Goal: Find specific page/section: Find specific page/section

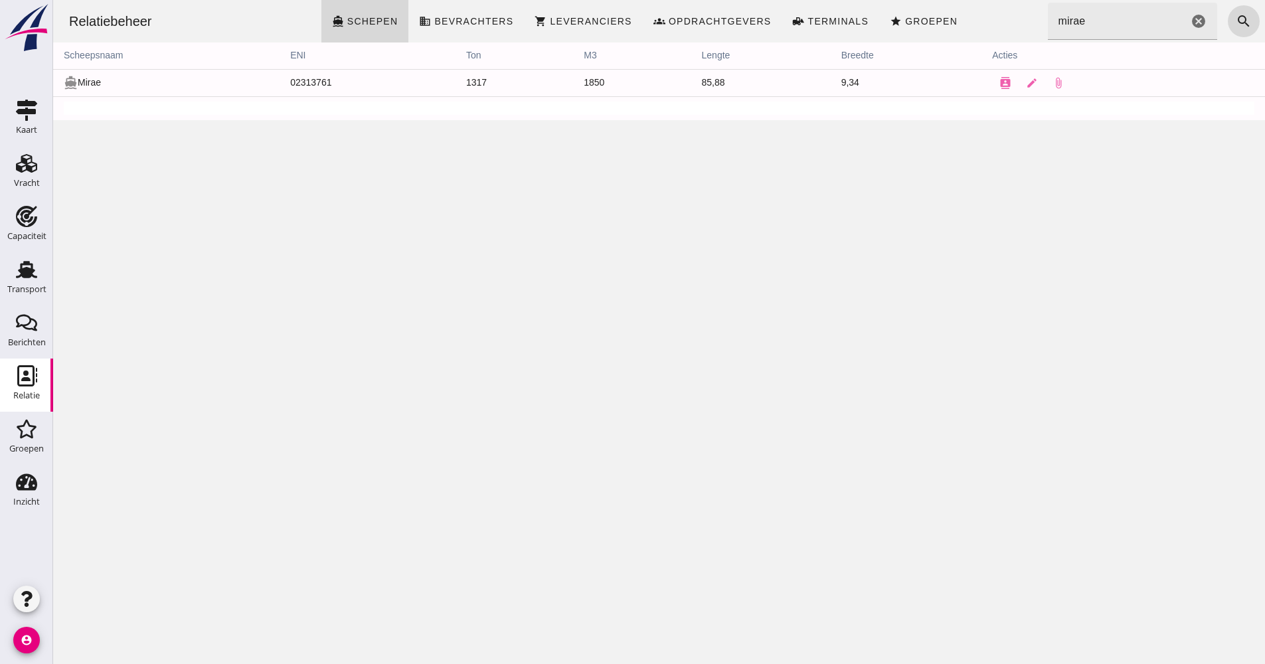
click input "mirae"
drag, startPoint x: 1099, startPoint y: 24, endPoint x: 1027, endPoint y: 29, distance: 72.5
click input "mirae"
type input "[PERSON_NAME]"
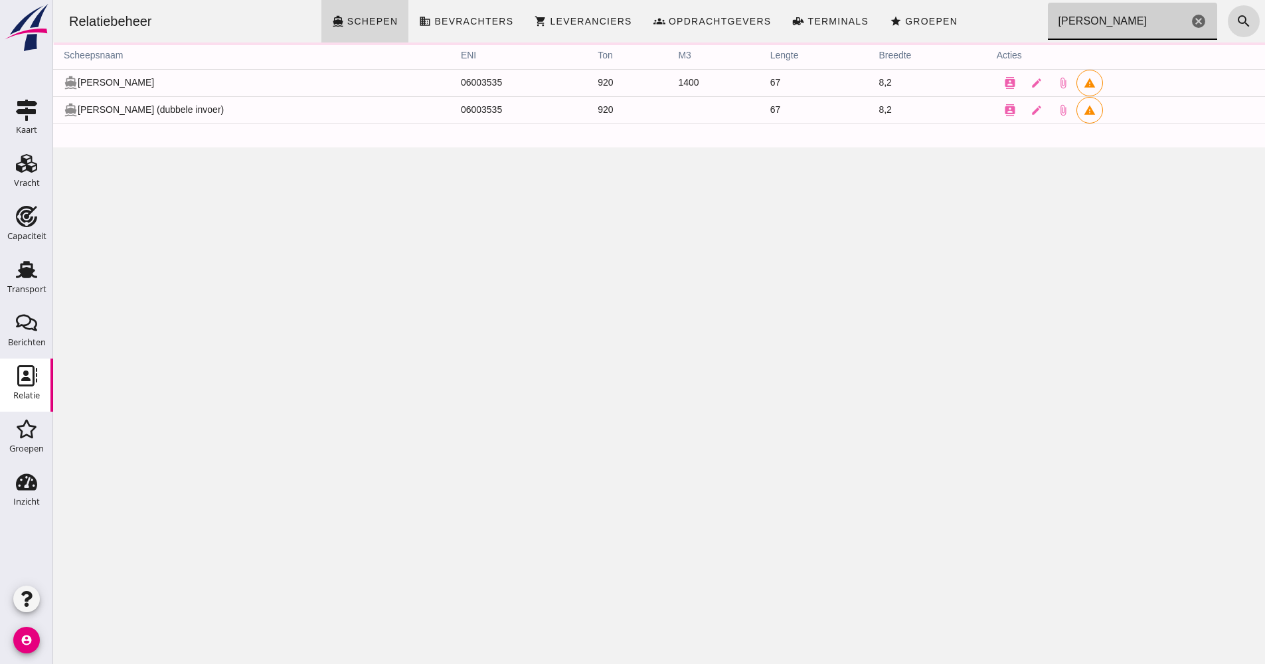
click div "Zoeken... [PERSON_NAME]"
click icon "cancel"
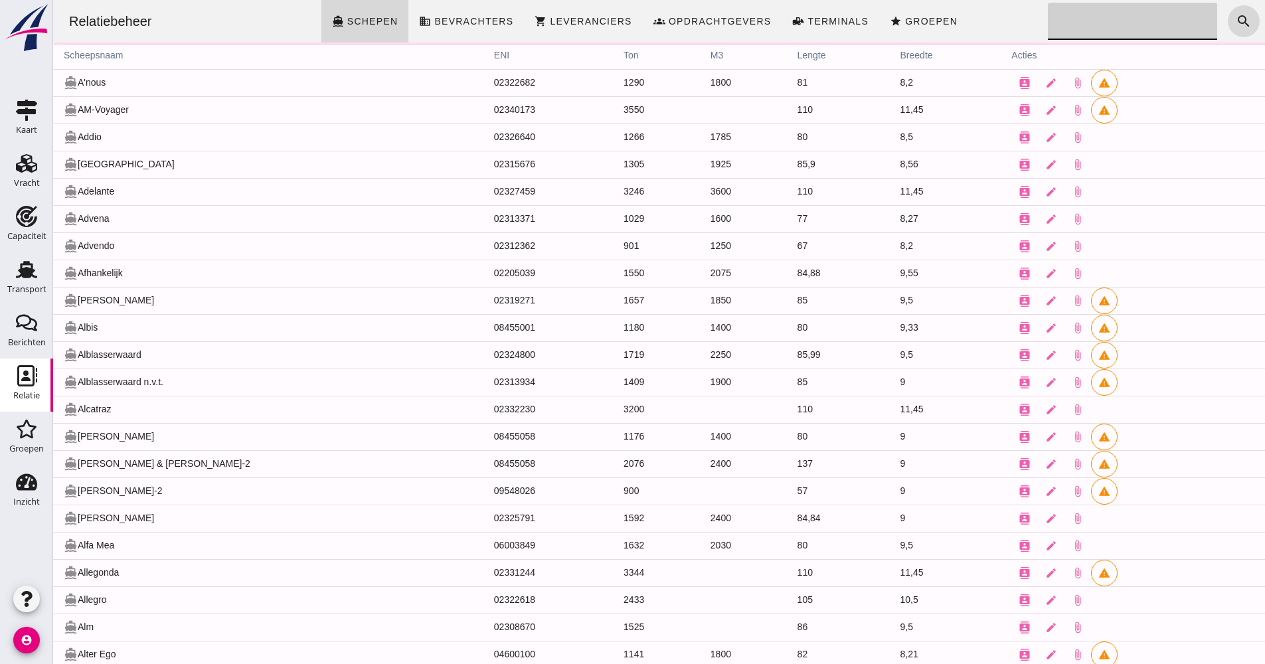
click input "Zoeken..."
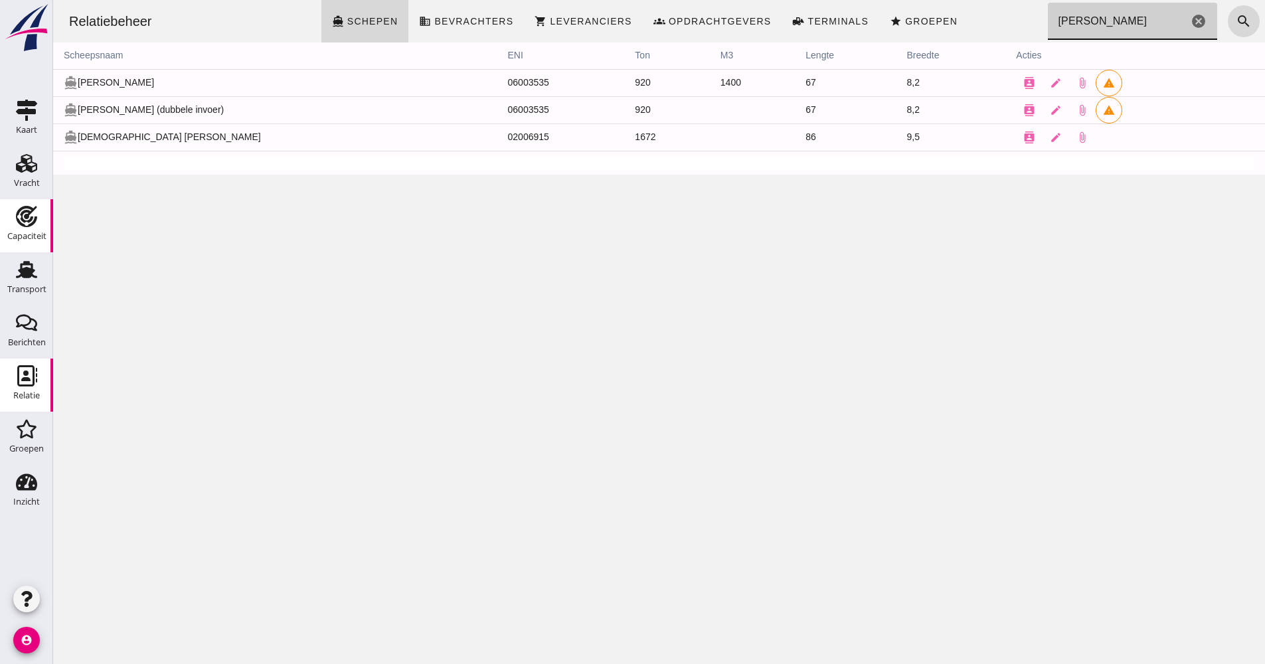
type input "[PERSON_NAME]"
click at [896, 106] on td "8,2" at bounding box center [951, 109] width 110 height 27
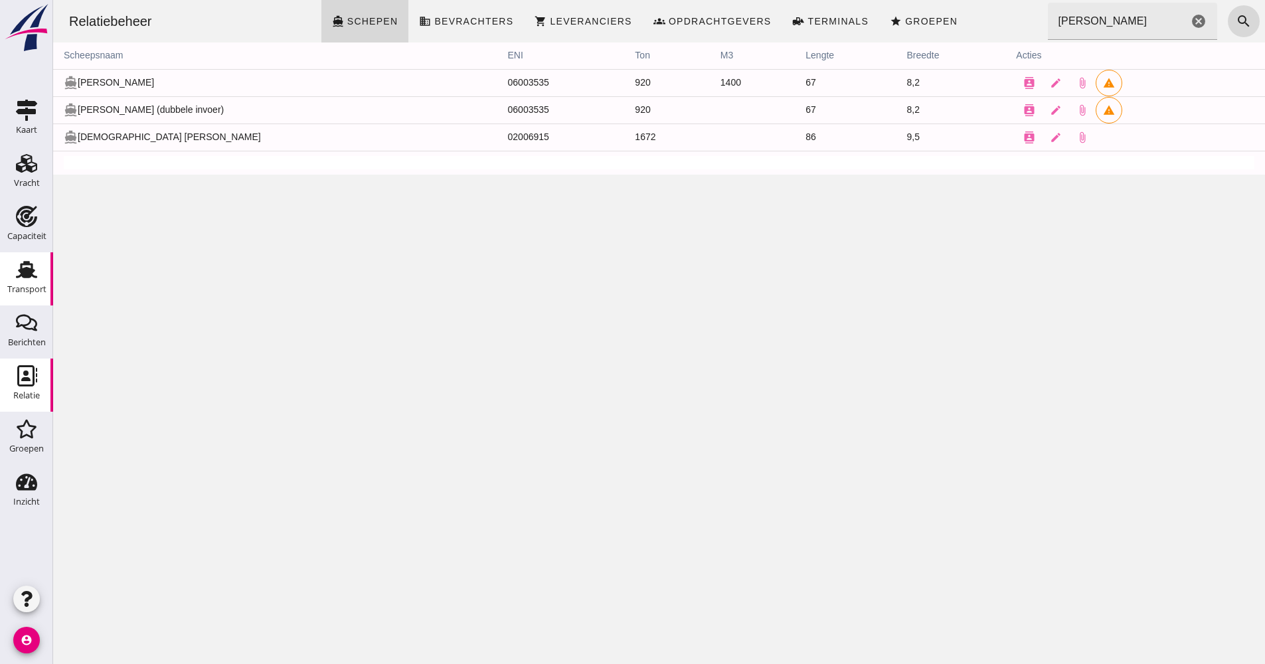
click at [23, 303] on link "Transport Transport" at bounding box center [26, 278] width 53 height 53
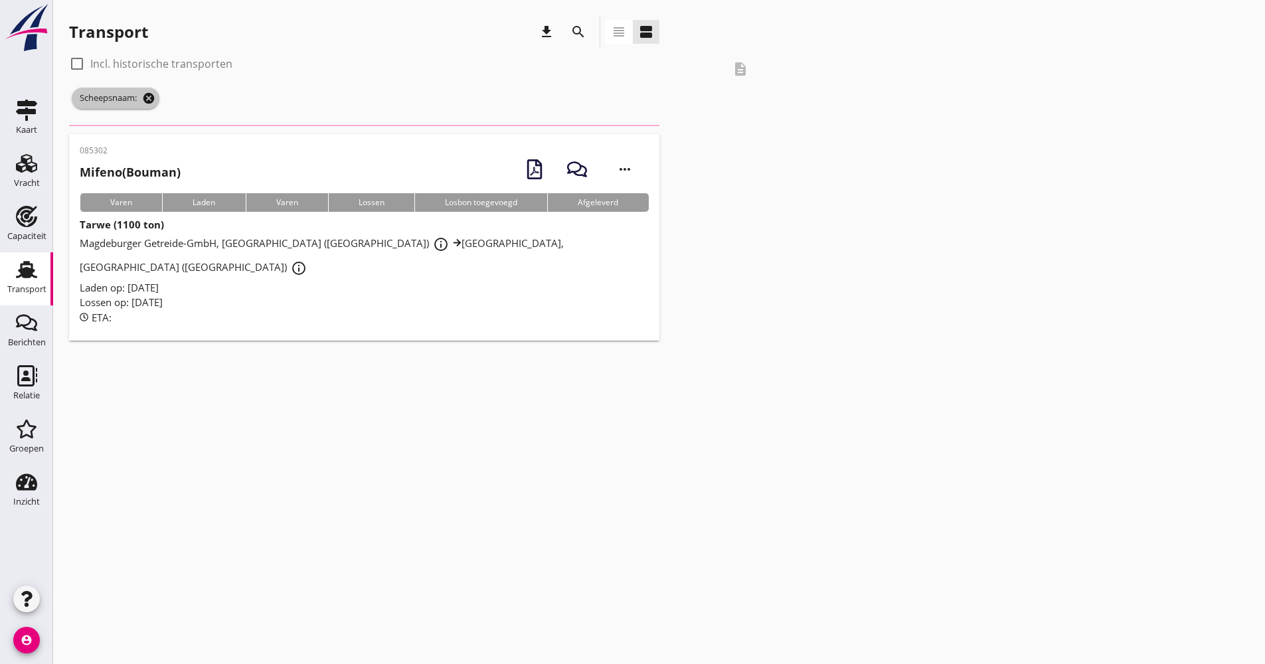
click at [151, 102] on icon "cancel" at bounding box center [148, 98] width 13 height 13
